Goal: Task Accomplishment & Management: Use online tool/utility

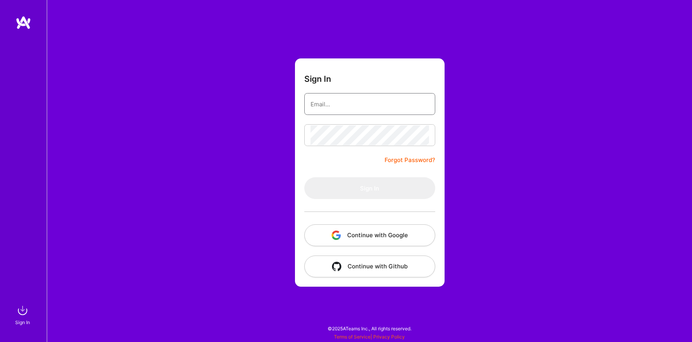
type input "[EMAIL_ADDRESS][DOMAIN_NAME]"
click at [366, 162] on form "Sign In [EMAIL_ADDRESS][DOMAIN_NAME] Forgot Password? Sign In Continue with Goo…" at bounding box center [370, 172] width 150 height 228
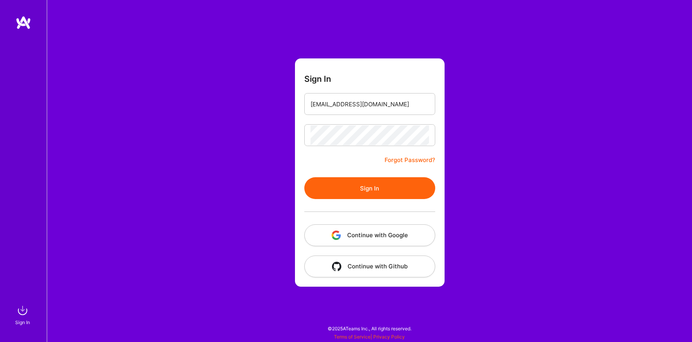
drag, startPoint x: 368, startPoint y: 182, endPoint x: 369, endPoint y: 175, distance: 6.6
click at [368, 181] on button "Sign In" at bounding box center [369, 188] width 131 height 22
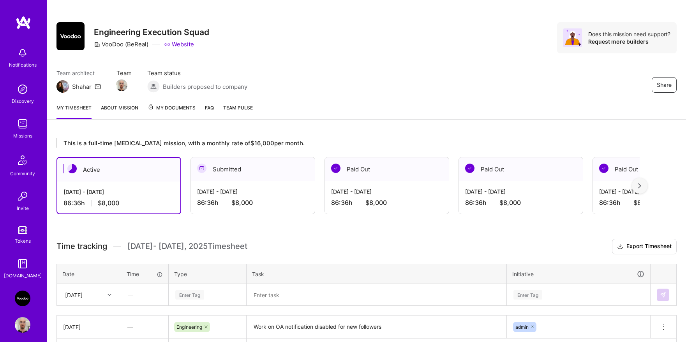
scroll to position [60, 0]
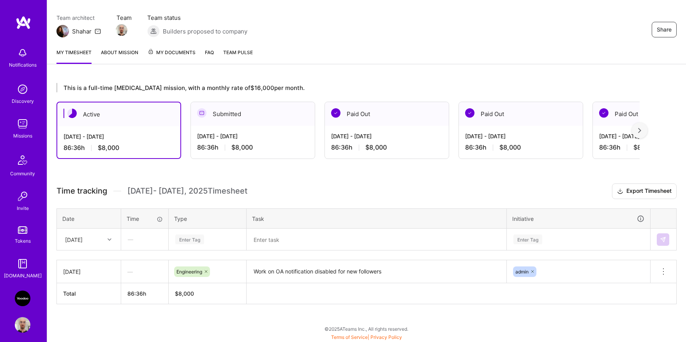
click at [196, 244] on div "Enter Tag" at bounding box center [207, 239] width 77 height 20
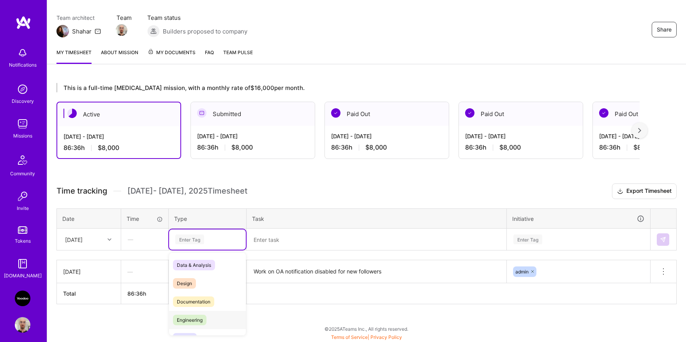
click at [206, 318] on span "Engineering" at bounding box center [190, 320] width 34 height 11
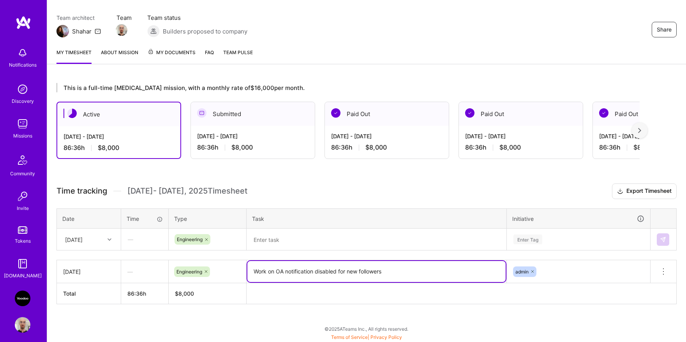
click at [282, 270] on textarea "Work on OA notification disabled for new followers" at bounding box center [376, 271] width 258 height 21
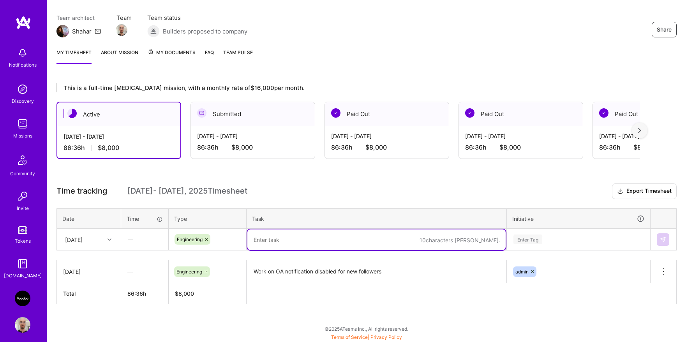
click at [292, 236] on textarea at bounding box center [376, 239] width 258 height 21
paste textarea "Work on OA notification disabled for new followers"
type textarea "Work on OA notification disabled for new followers"
click at [507, 240] on div "Enter Tag" at bounding box center [578, 239] width 143 height 20
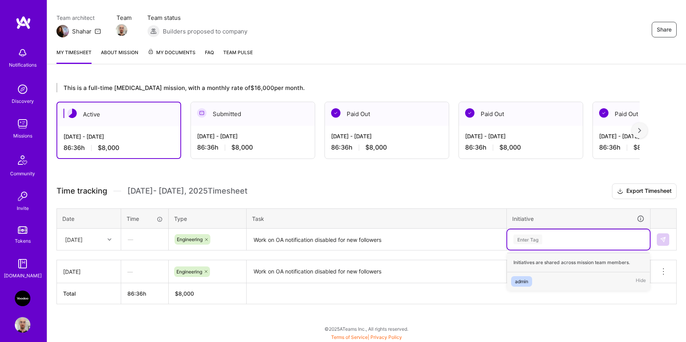
click at [520, 276] on span "admin" at bounding box center [521, 281] width 21 height 11
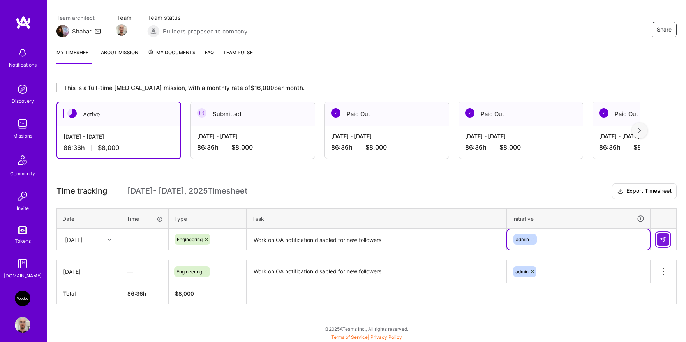
click at [662, 237] on img at bounding box center [663, 239] width 6 height 6
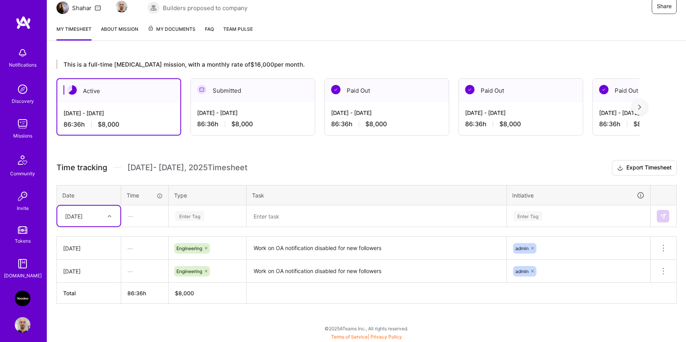
scroll to position [83, 0]
